Goal: Transaction & Acquisition: Purchase product/service

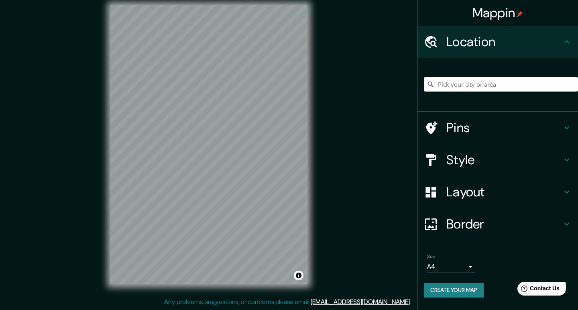
scroll to position [8, 0]
click at [460, 84] on input "Pick your city or area" at bounding box center [501, 84] width 154 height 14
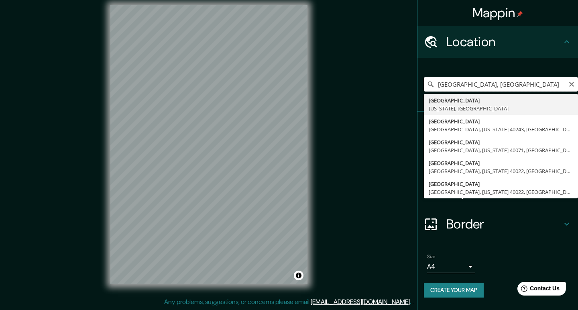
type input "[GEOGRAPHIC_DATA], [US_STATE], [GEOGRAPHIC_DATA]"
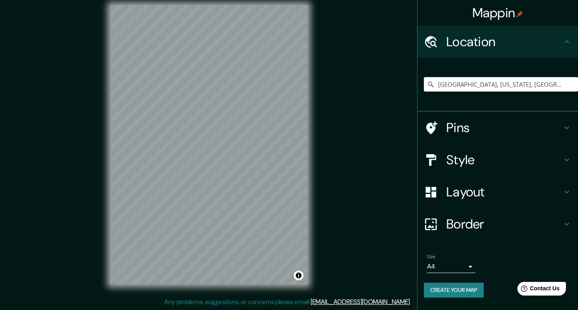
click at [566, 125] on icon at bounding box center [567, 128] width 10 height 10
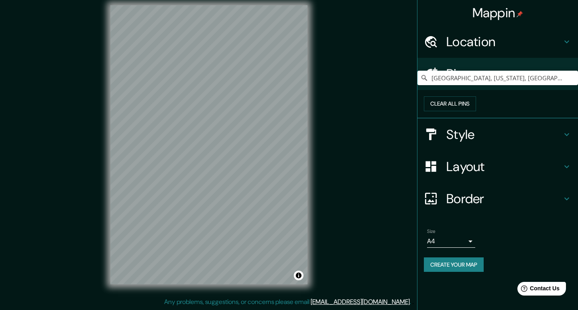
click at [567, 73] on icon at bounding box center [567, 73] width 5 height 3
click at [567, 139] on icon at bounding box center [567, 135] width 10 height 10
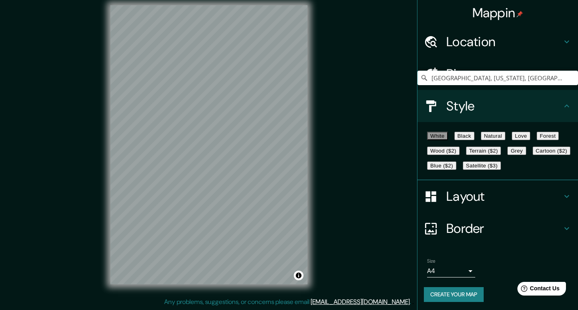
click at [566, 105] on icon at bounding box center [567, 105] width 5 height 3
click at [566, 201] on icon at bounding box center [567, 197] width 10 height 10
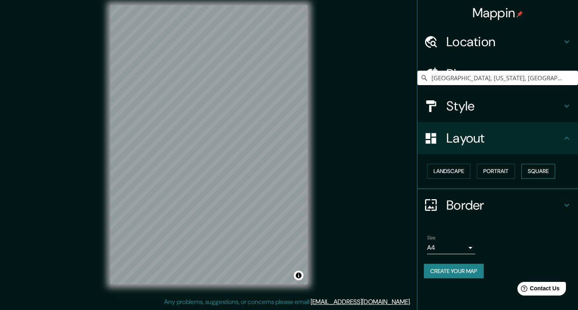
click at [540, 169] on button "Square" at bounding box center [539, 171] width 34 height 15
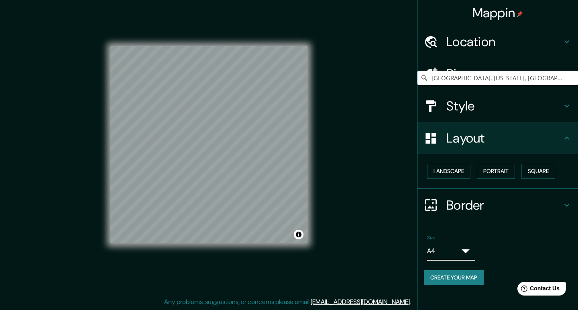
click at [470, 246] on body "Mappin Location [GEOGRAPHIC_DATA], [US_STATE], [GEOGRAPHIC_DATA] [GEOGRAPHIC_DA…" at bounding box center [289, 147] width 578 height 310
click at [470, 245] on body "Mappin Location [GEOGRAPHIC_DATA], [US_STATE], [GEOGRAPHIC_DATA] [GEOGRAPHIC_DA…" at bounding box center [289, 147] width 578 height 310
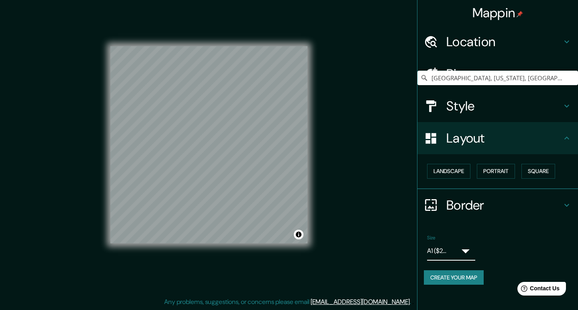
click at [444, 309] on li "A4" at bounding box center [297, 312] width 562 height 7
click at [278, 113] on div at bounding box center [278, 113] width 6 height 6
click at [278, 112] on div at bounding box center [277, 113] width 6 height 6
click at [263, 132] on div at bounding box center [263, 133] width 6 height 6
